Goal: Use online tool/utility: Utilize a website feature to perform a specific function

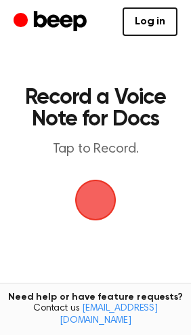
click at [99, 199] on span "button" at bounding box center [96, 200] width 44 height 44
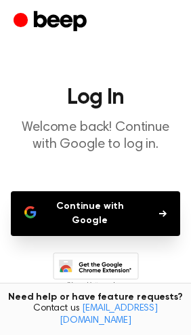
click at [131, 214] on button "Continue with Google" at bounding box center [96, 213] width 170 height 45
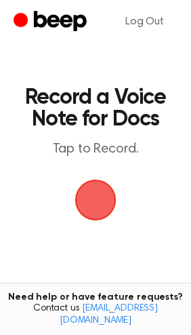
click at [97, 197] on span "button" at bounding box center [95, 200] width 41 height 41
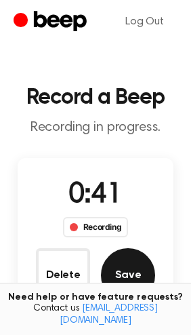
click at [112, 260] on button "Save" at bounding box center [128, 275] width 54 height 54
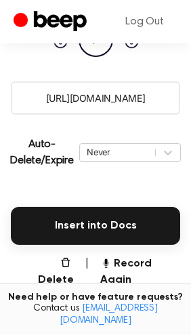
scroll to position [338, 0]
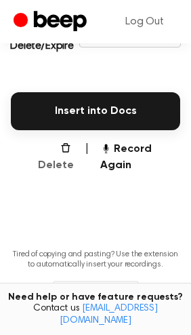
click at [40, 148] on button "Delete" at bounding box center [50, 157] width 47 height 33
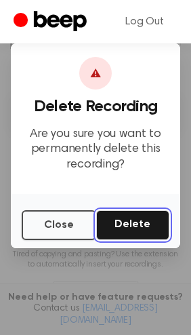
click at [146, 226] on button "Delete" at bounding box center [132, 225] width 73 height 30
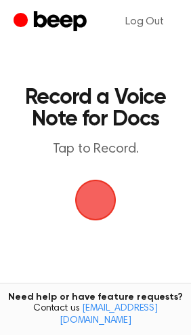
click at [111, 193] on span "button" at bounding box center [96, 200] width 38 height 38
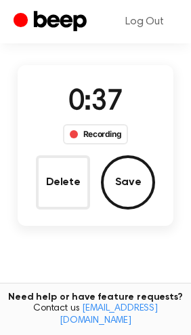
scroll to position [169, 0]
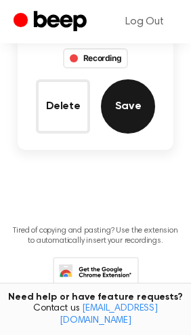
click at [130, 107] on button "Save" at bounding box center [128, 106] width 54 height 54
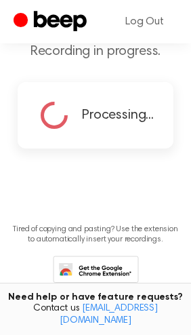
scroll to position [120, 0]
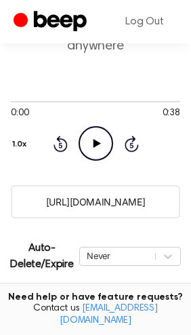
click at [104, 143] on icon "Play Audio" at bounding box center [96, 143] width 35 height 35
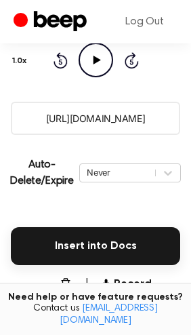
scroll to position [374, 0]
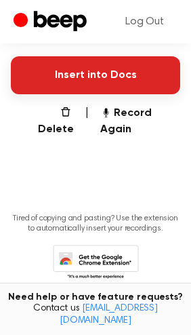
click at [102, 73] on button "Insert into Docs" at bounding box center [96, 75] width 170 height 38
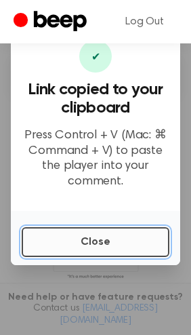
click at [72, 243] on button "Close" at bounding box center [96, 242] width 148 height 30
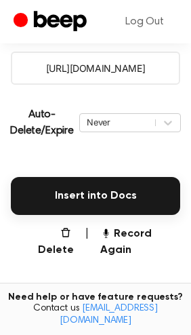
scroll to position [290, 0]
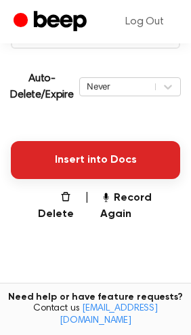
click at [79, 157] on button "Insert into Docs" at bounding box center [96, 160] width 170 height 38
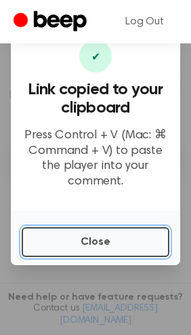
drag, startPoint x: 138, startPoint y: 242, endPoint x: 9, endPoint y: 224, distance: 130.0
click at [132, 242] on button "Close" at bounding box center [96, 242] width 148 height 30
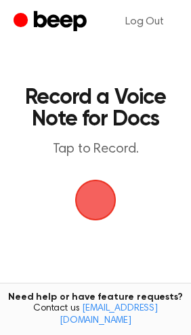
click at [77, 199] on span "button" at bounding box center [95, 200] width 49 height 49
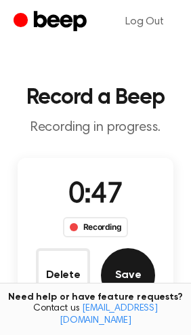
click at [117, 275] on button "Save" at bounding box center [128, 275] width 54 height 54
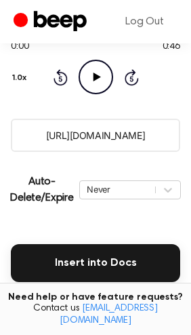
scroll to position [290, 0]
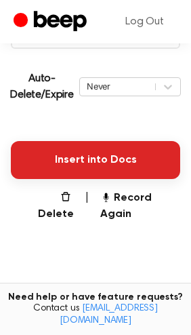
click at [87, 157] on button "Insert into Docs" at bounding box center [96, 160] width 170 height 38
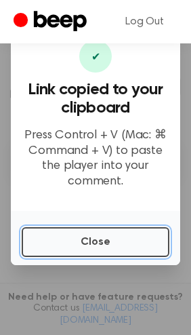
drag, startPoint x: 92, startPoint y: 241, endPoint x: 100, endPoint y: 227, distance: 16.4
click at [92, 240] on button "Close" at bounding box center [96, 242] width 148 height 30
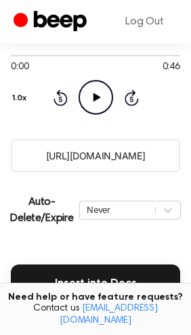
scroll to position [338, 0]
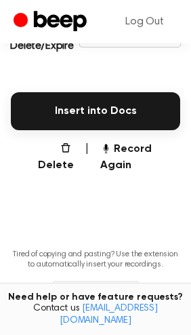
click at [43, 136] on main "Your Recording is Ready Copy the link and paste it anywhere 0:00 0:46 Your brow…" at bounding box center [95, 9] width 191 height 694
click at [154, 147] on button "Record Again" at bounding box center [140, 157] width 81 height 33
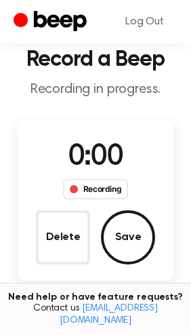
scroll to position [0, 0]
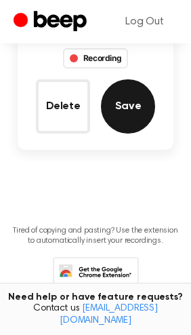
click at [120, 111] on button "Save" at bounding box center [128, 106] width 54 height 54
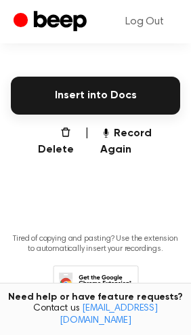
scroll to position [374, 0]
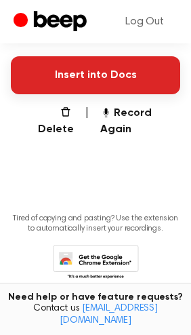
click at [89, 80] on button "Insert into Docs" at bounding box center [96, 75] width 170 height 38
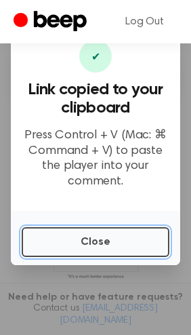
drag, startPoint x: 113, startPoint y: 243, endPoint x: 20, endPoint y: 244, distance: 92.9
click at [108, 243] on button "Close" at bounding box center [96, 242] width 148 height 30
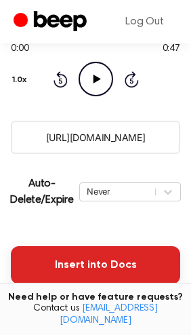
scroll to position [290, 0]
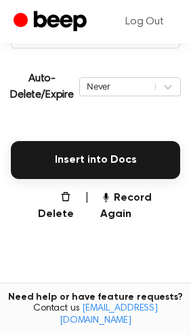
drag, startPoint x: 146, startPoint y: 191, endPoint x: 142, endPoint y: 180, distance: 11.0
click at [146, 191] on button "Record Again" at bounding box center [140, 206] width 81 height 33
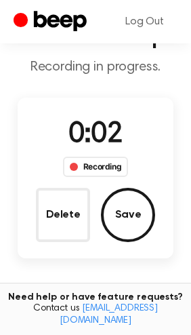
scroll to position [84, 0]
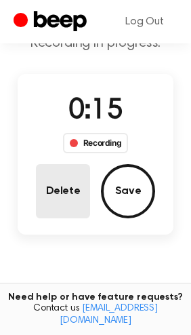
click at [76, 201] on button "Delete" at bounding box center [63, 191] width 54 height 54
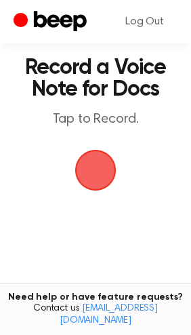
click at [86, 172] on span "button" at bounding box center [96, 170] width 44 height 44
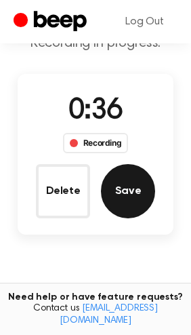
click at [137, 184] on button "Save" at bounding box center [128, 191] width 54 height 54
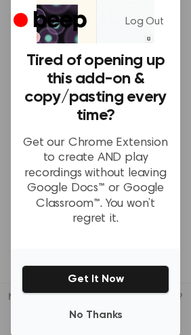
scroll to position [131, 0]
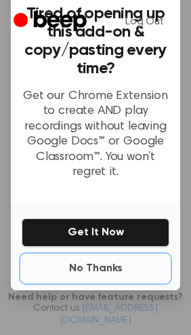
click at [81, 256] on button "No Thanks" at bounding box center [96, 268] width 148 height 27
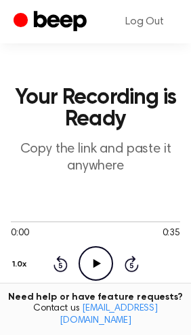
scroll to position [338, 0]
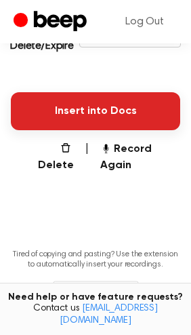
click at [108, 113] on button "Insert into Docs" at bounding box center [96, 111] width 170 height 38
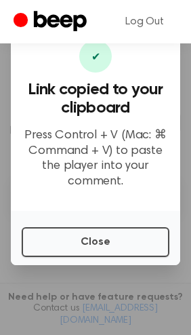
scroll to position [169, 0]
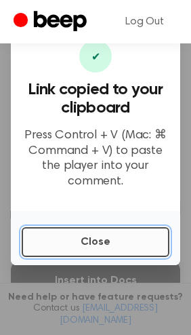
click at [104, 243] on button "Close" at bounding box center [96, 242] width 148 height 30
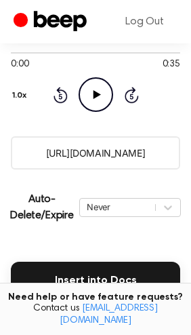
scroll to position [385, 0]
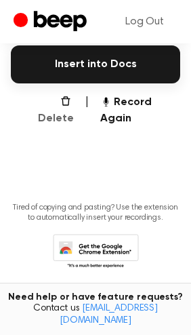
click at [58, 100] on button "Delete" at bounding box center [50, 110] width 47 height 33
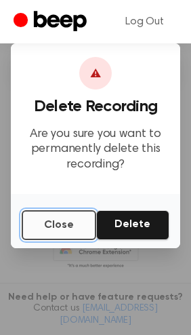
click at [68, 229] on button "Close" at bounding box center [59, 225] width 75 height 30
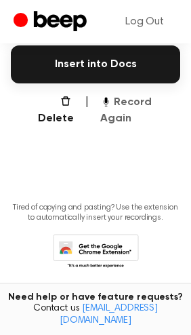
click at [137, 98] on button "Record Again" at bounding box center [140, 110] width 81 height 33
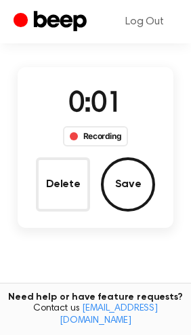
scroll to position [39, 0]
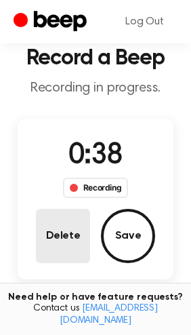
click at [64, 235] on button "Delete" at bounding box center [63, 236] width 54 height 54
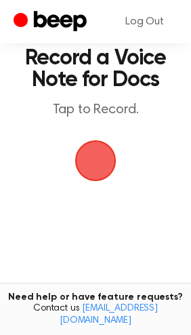
click at [105, 156] on span "button" at bounding box center [96, 161] width 46 height 46
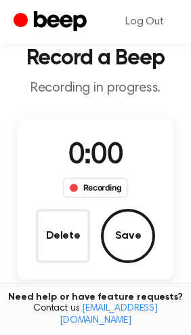
scroll to position [94, 0]
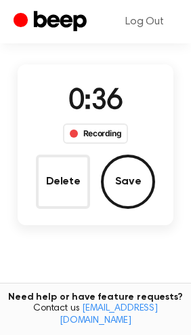
click at [161, 193] on div "0:36 Recording Delete Save" at bounding box center [95, 145] width 155 height 128
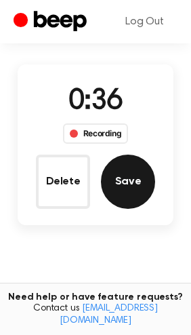
click at [127, 182] on button "Save" at bounding box center [128, 182] width 54 height 54
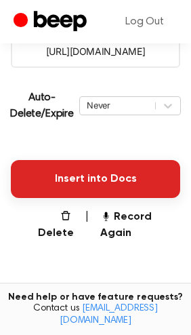
scroll to position [271, 0]
click at [98, 181] on button "Insert into Docs" at bounding box center [96, 179] width 170 height 38
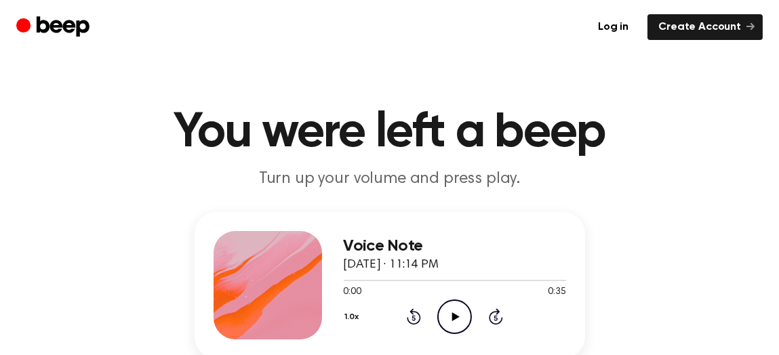
drag, startPoint x: 460, startPoint y: 315, endPoint x: 458, endPoint y: 298, distance: 17.2
click at [459, 315] on icon "Play Audio" at bounding box center [454, 317] width 35 height 35
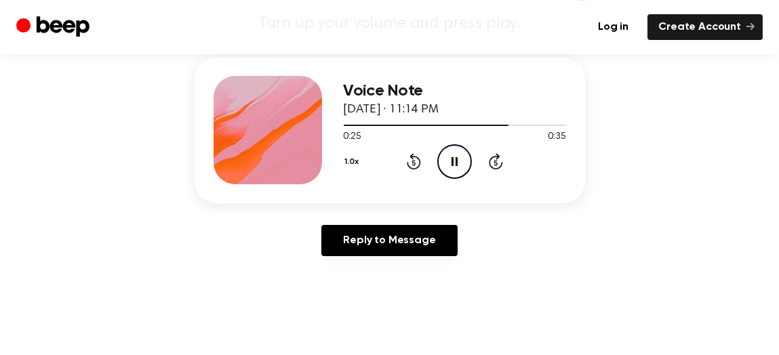
scroll to position [135, 0]
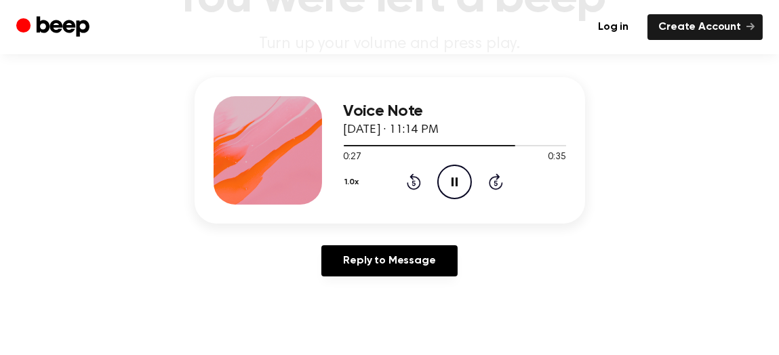
click at [448, 177] on icon "Pause Audio" at bounding box center [454, 182] width 35 height 35
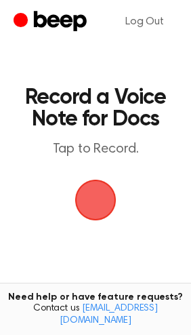
click at [98, 191] on span "button" at bounding box center [96, 200] width 38 height 38
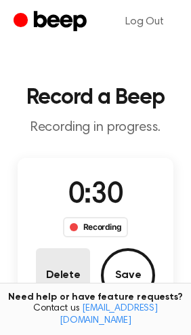
click at [58, 269] on button "Delete" at bounding box center [63, 275] width 54 height 54
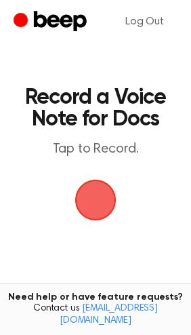
click at [83, 191] on span "button" at bounding box center [95, 200] width 41 height 41
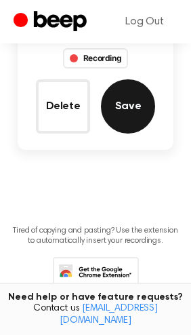
click at [140, 104] on button "Save" at bounding box center [128, 106] width 54 height 54
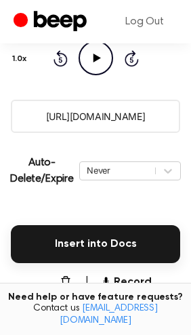
scroll to position [290, 0]
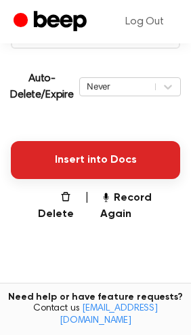
click at [92, 162] on button "Insert into Docs" at bounding box center [96, 160] width 170 height 38
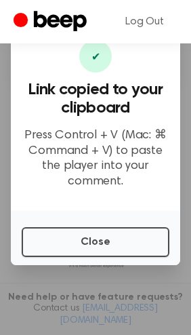
scroll to position [385, 0]
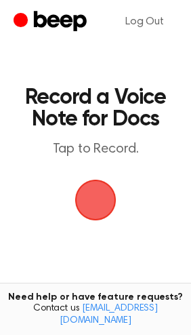
click at [90, 191] on span "button" at bounding box center [96, 200] width 70 height 70
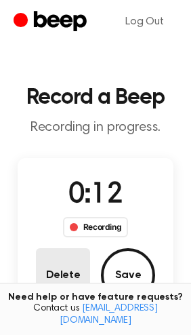
click at [62, 257] on button "Delete" at bounding box center [63, 275] width 54 height 54
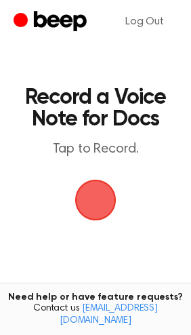
click at [96, 210] on span "button" at bounding box center [96, 200] width 38 height 38
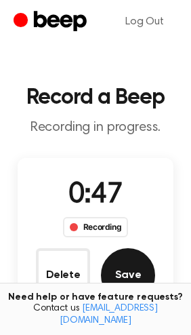
click at [133, 259] on button "Save" at bounding box center [128, 275] width 54 height 54
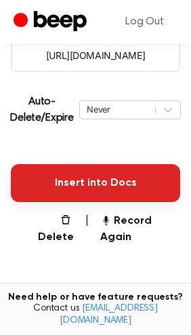
scroll to position [300, 0]
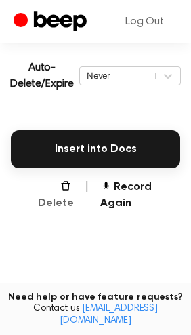
click at [53, 184] on button "Delete" at bounding box center [50, 195] width 47 height 33
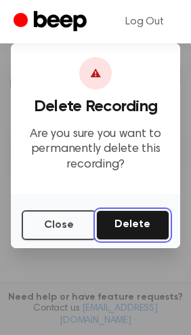
click at [140, 216] on button "Delete" at bounding box center [132, 225] width 73 height 30
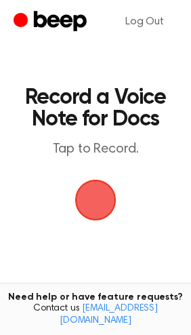
click at [96, 206] on span "button" at bounding box center [95, 200] width 41 height 41
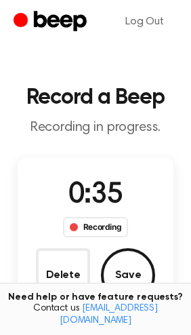
click at [165, 288] on div "0:35 Recording Delete Save" at bounding box center [95, 238] width 155 height 128
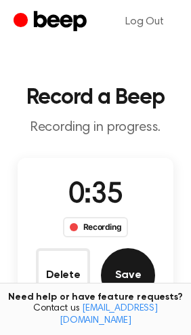
click at [148, 282] on button "Save" at bounding box center [128, 275] width 54 height 54
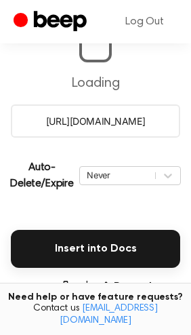
scroll to position [169, 0]
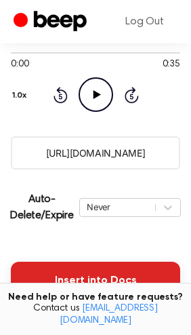
click at [95, 268] on button "Insert into Docs" at bounding box center [96, 281] width 170 height 38
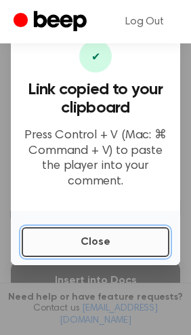
click at [94, 251] on button "Close" at bounding box center [96, 242] width 148 height 30
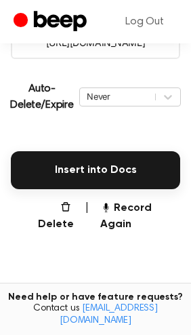
scroll to position [385, 0]
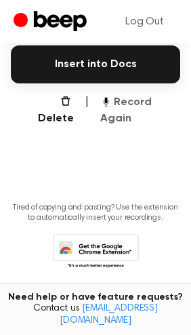
click at [116, 103] on button "Record Again" at bounding box center [140, 110] width 81 height 33
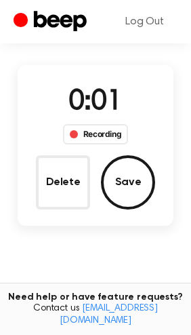
scroll to position [39, 0]
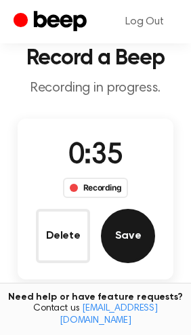
click at [127, 238] on button "Save" at bounding box center [128, 236] width 54 height 54
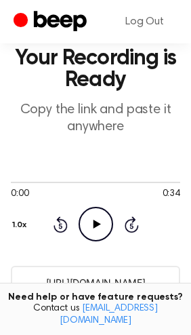
scroll to position [294, 0]
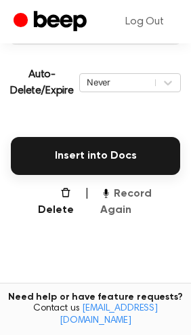
click at [148, 186] on button "Record Again" at bounding box center [140, 202] width 81 height 33
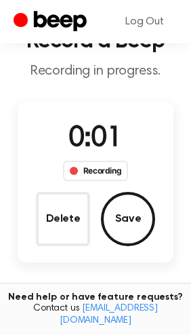
scroll to position [32, 0]
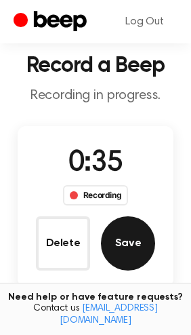
drag, startPoint x: 123, startPoint y: 242, endPoint x: 123, endPoint y: 228, distance: 13.6
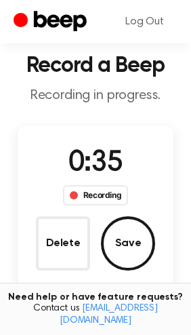
click at [123, 241] on button "Save" at bounding box center [128, 243] width 54 height 54
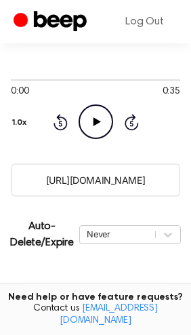
scroll to position [201, 0]
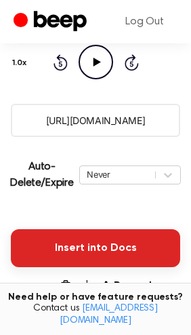
click at [130, 254] on button "Insert into Docs" at bounding box center [96, 248] width 170 height 38
